Goal: Task Accomplishment & Management: Complete application form

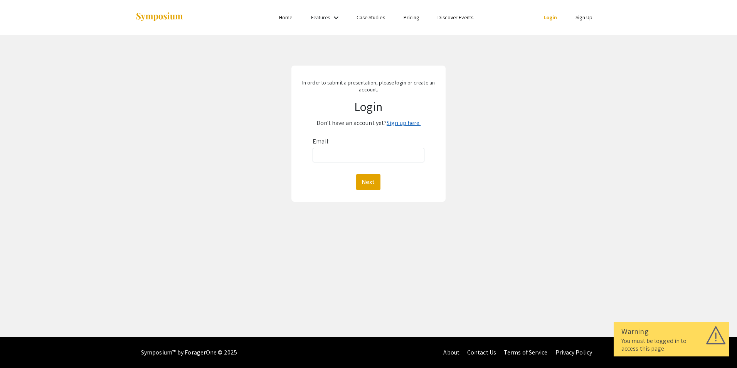
click at [407, 123] on link "Sign up here." at bounding box center [403, 123] width 34 height 8
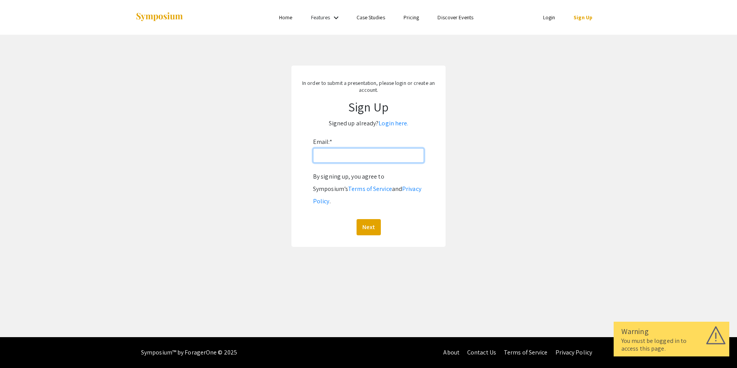
click at [359, 153] on input "Email: *" at bounding box center [368, 155] width 111 height 15
type input "[EMAIL_ADDRESS][DOMAIN_NAME]"
click at [371, 219] on button "Next" at bounding box center [368, 227] width 24 height 16
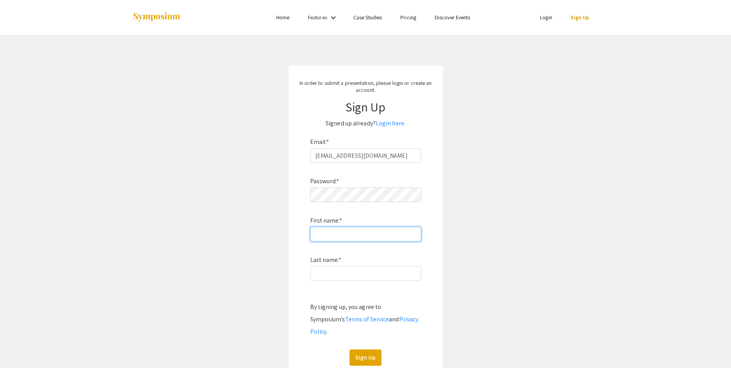
click at [336, 234] on input "First name: *" at bounding box center [365, 234] width 111 height 15
type input "R"
type input "[PERSON_NAME]"
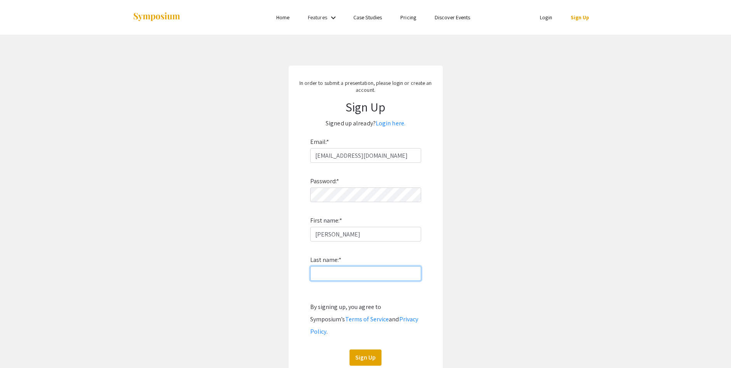
click at [315, 276] on input "Last name: *" at bounding box center [365, 273] width 111 height 15
type input "[PERSON_NAME]"
click at [309, 283] on form "Email: * [EMAIL_ADDRESS][DOMAIN_NAME] Password: * First name: * [PERSON_NAME] L…" at bounding box center [365, 251] width 139 height 230
click at [360, 349] on button "Sign Up" at bounding box center [365, 357] width 32 height 16
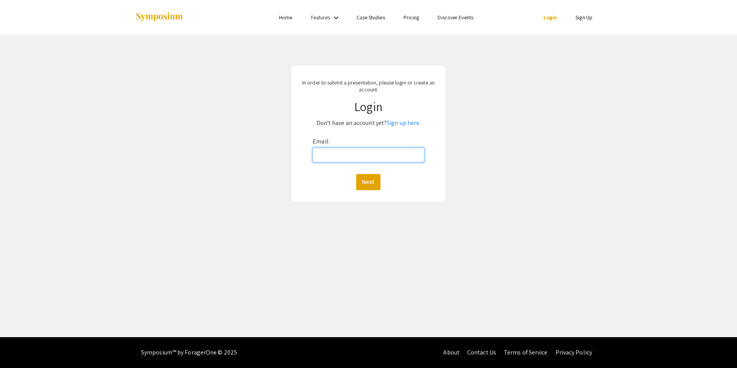
click at [380, 157] on input "Email:" at bounding box center [367, 155] width 111 height 15
type input "[EMAIL_ADDRESS][DOMAIN_NAME]"
click at [363, 182] on button "Next" at bounding box center [368, 182] width 24 height 16
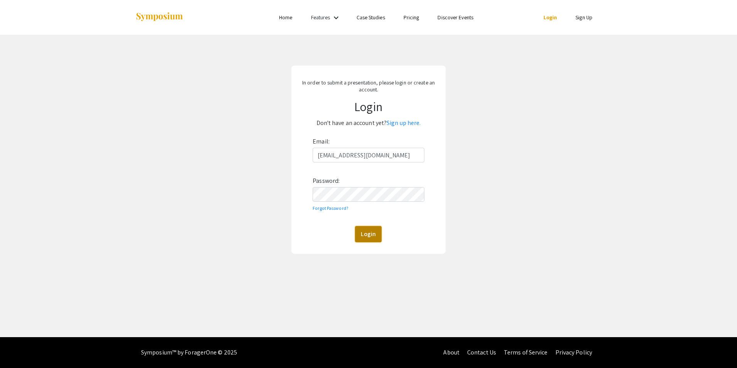
click at [366, 234] on button "Login" at bounding box center [368, 234] width 27 height 16
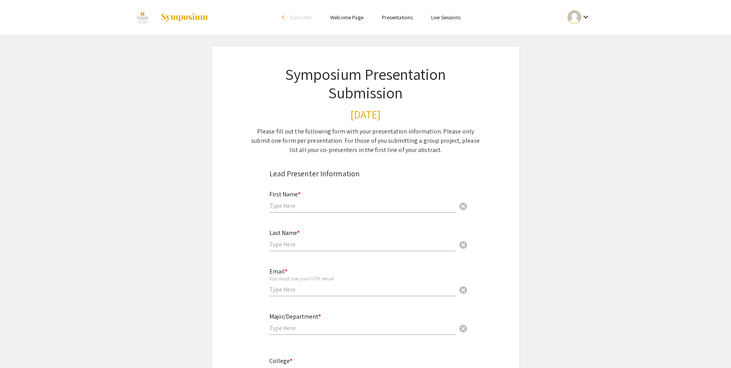
click at [395, 209] on input "text" at bounding box center [362, 206] width 186 height 8
type input "[PERSON_NAME]"
click at [370, 240] on input "text" at bounding box center [362, 244] width 186 height 8
click at [464, 206] on span "cancel" at bounding box center [463, 206] width 9 height 9
click at [407, 207] on input "text" at bounding box center [362, 206] width 186 height 8
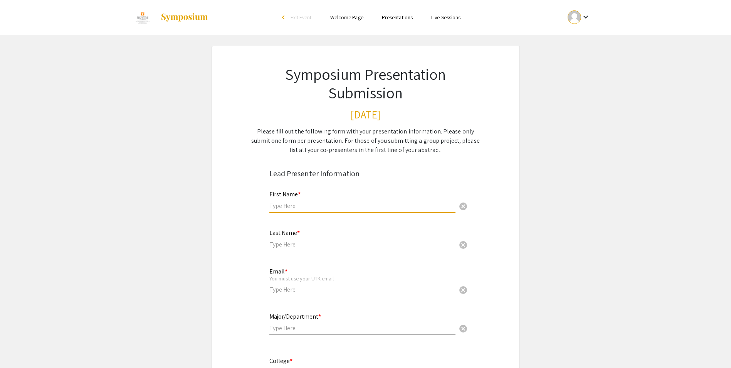
type input "[PERSON_NAME]"
type input "[EMAIL_ADDRESS][DOMAIN_NAME]"
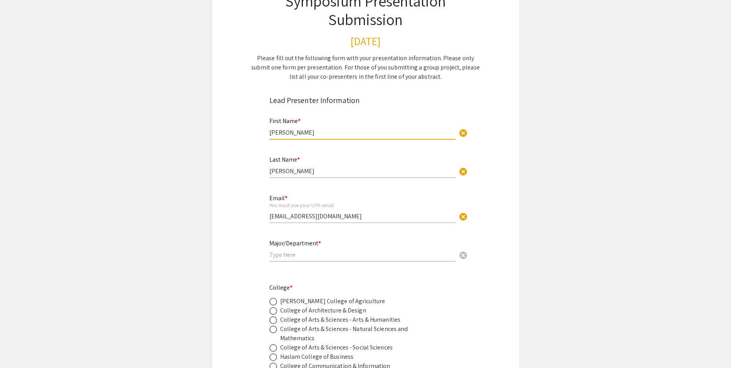
scroll to position [76, 0]
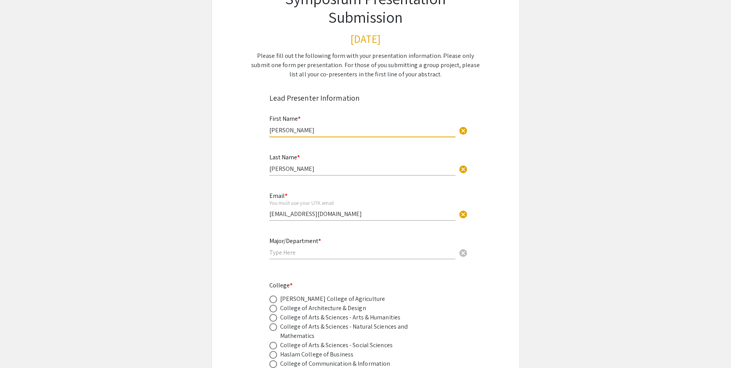
click at [377, 254] on input "text" at bounding box center [362, 252] width 186 height 8
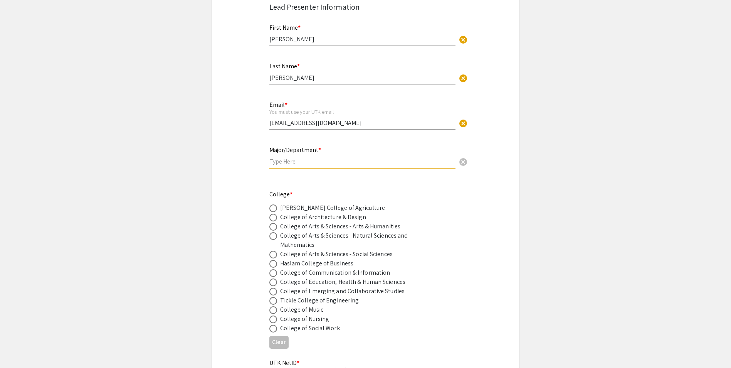
scroll to position [167, 0]
click at [343, 207] on div "Herbert College of Agriculture" at bounding box center [332, 206] width 105 height 9
click at [271, 205] on span at bounding box center [273, 207] width 8 height 8
click at [271, 205] on input "radio" at bounding box center [273, 207] width 8 height 8
radio input "true"
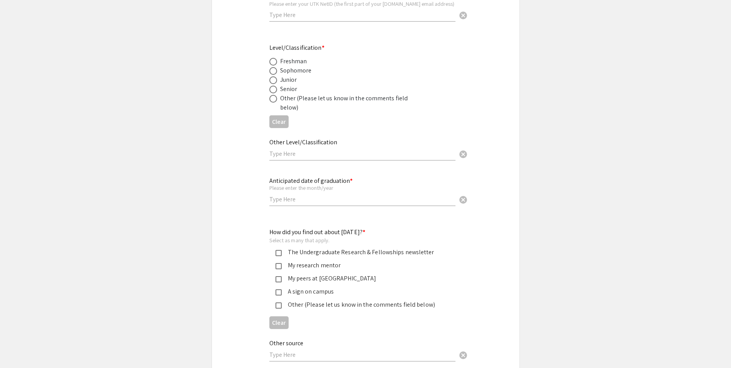
scroll to position [533, 0]
click at [282, 265] on div "My research mentor" at bounding box center [363, 264] width 162 height 9
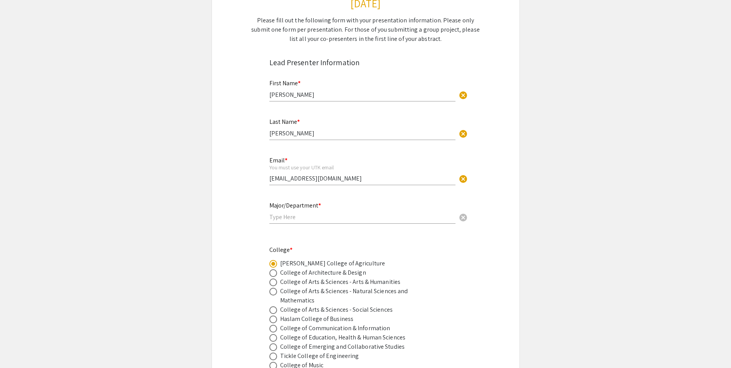
scroll to position [86, 0]
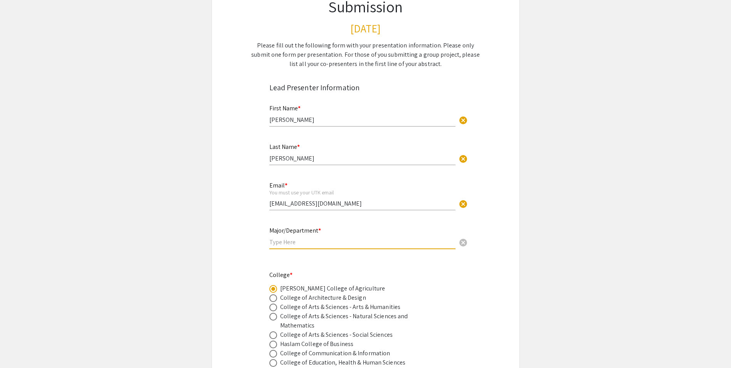
click at [300, 242] on input "text" at bounding box center [362, 242] width 186 height 8
type input "nueroscience"
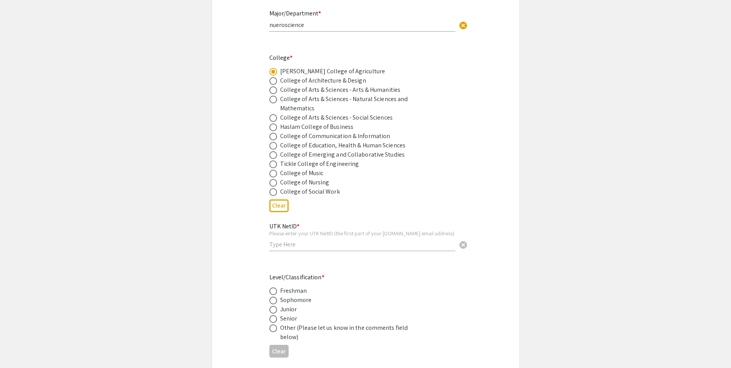
scroll to position [308, 0]
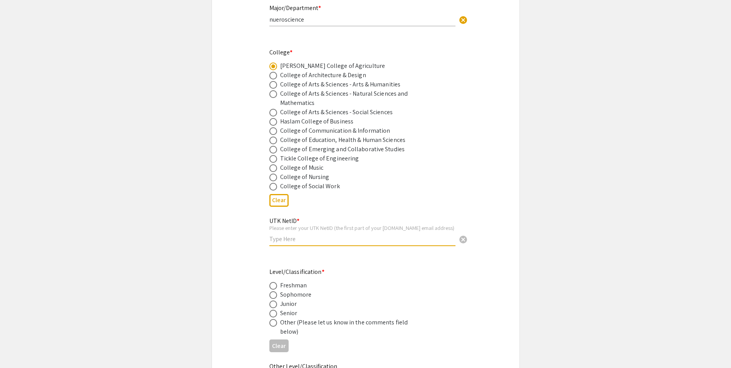
click at [291, 242] on input "text" at bounding box center [362, 239] width 186 height 8
type input "Jolsen6"
click at [272, 303] on span at bounding box center [273, 304] width 8 height 8
click at [272, 303] on input "radio" at bounding box center [273, 304] width 8 height 8
radio input "true"
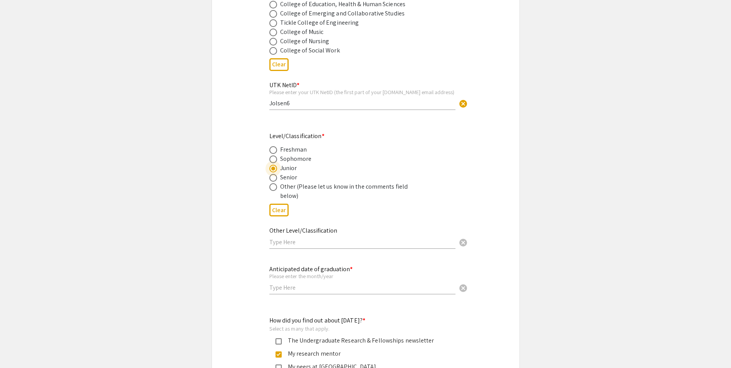
scroll to position [444, 0]
click at [276, 288] on input "text" at bounding box center [362, 287] width 186 height 8
type input "may/2027"
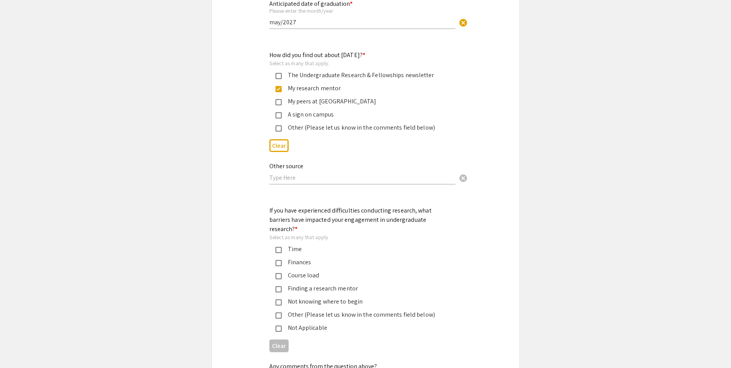
scroll to position [709, 0]
click at [296, 260] on mat-selection-list "Time Finances Course load Finding a research mentor Not knowing where to begin …" at bounding box center [359, 288] width 180 height 88
click at [296, 270] on div "Course load" at bounding box center [363, 274] width 162 height 9
click at [303, 244] on div "Time" at bounding box center [363, 248] width 162 height 9
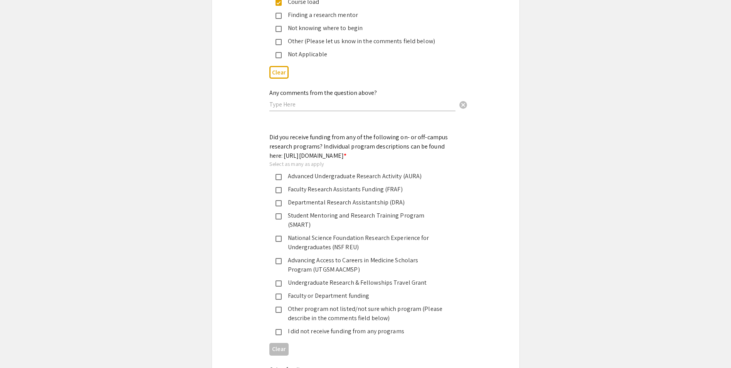
scroll to position [983, 0]
click at [323, 326] on div "I did not receive funding from any programs" at bounding box center [363, 330] width 162 height 9
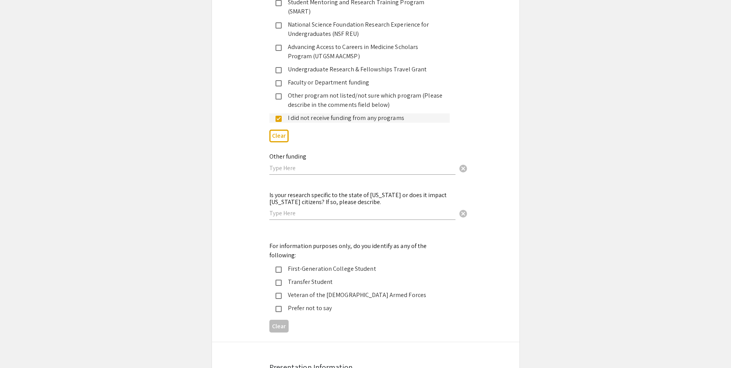
scroll to position [1196, 0]
click at [321, 277] on div "Transfer Student" at bounding box center [363, 281] width 162 height 9
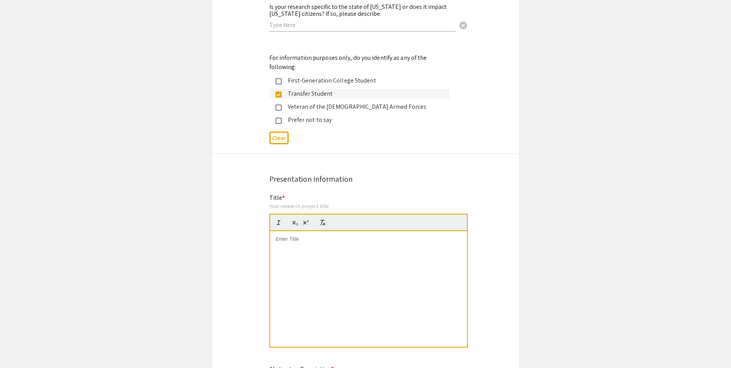
scroll to position [1408, 0]
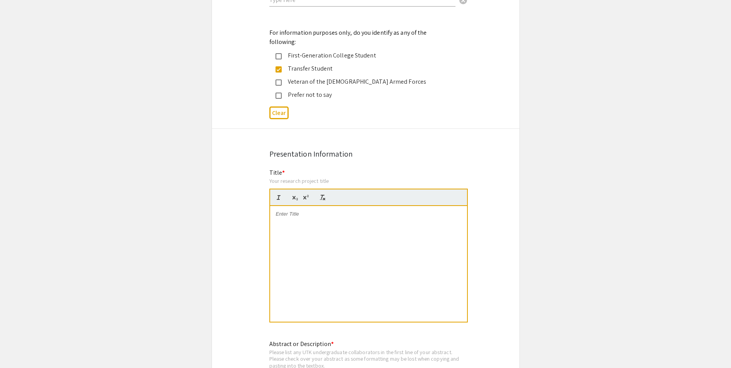
click at [345, 220] on div at bounding box center [368, 264] width 197 height 116
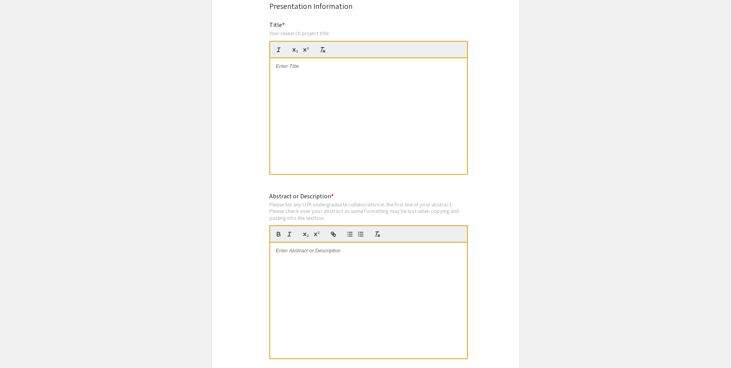
scroll to position [1583, 0]
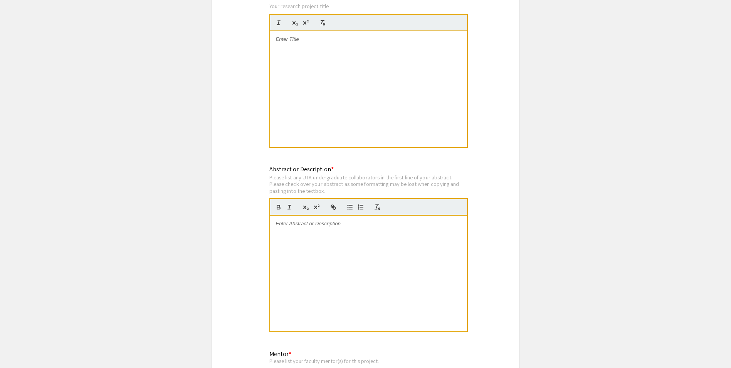
click at [303, 230] on div at bounding box center [368, 273] width 197 height 116
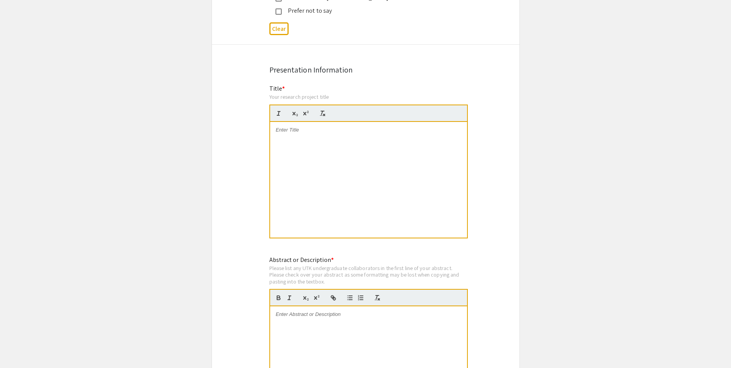
scroll to position [1492, 0]
click at [309, 161] on div at bounding box center [368, 180] width 197 height 116
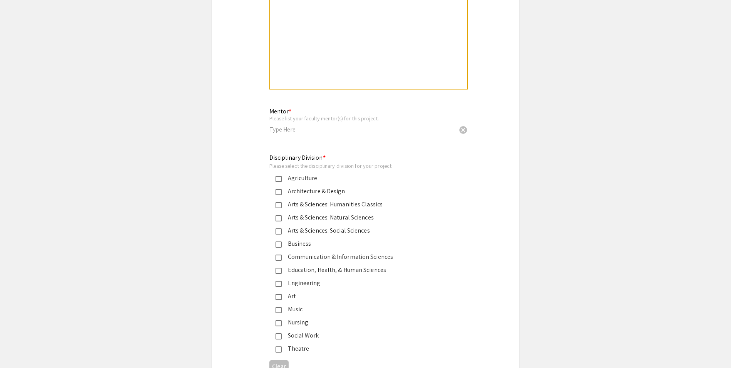
scroll to position [1826, 0]
click at [342, 173] on div "Agriculture" at bounding box center [363, 177] width 162 height 9
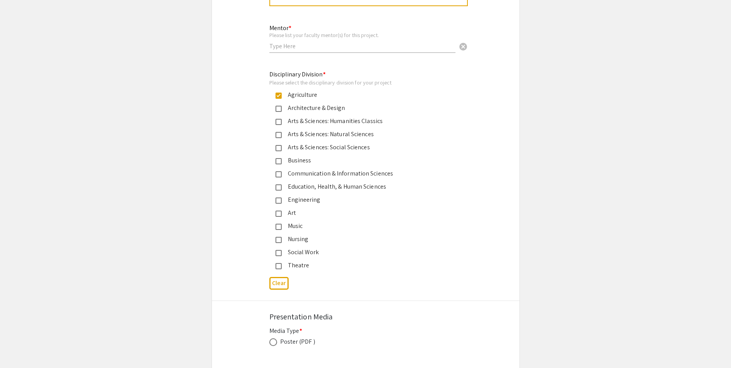
scroll to position [1908, 0]
